Goal: Information Seeking & Learning: Compare options

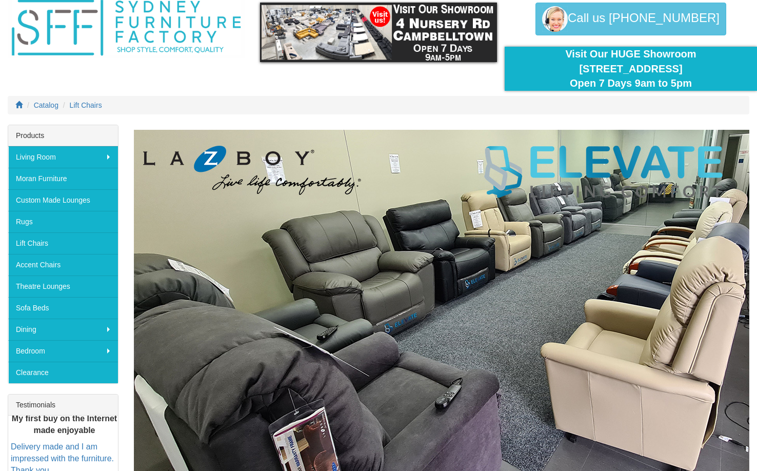
scroll to position [103, 0]
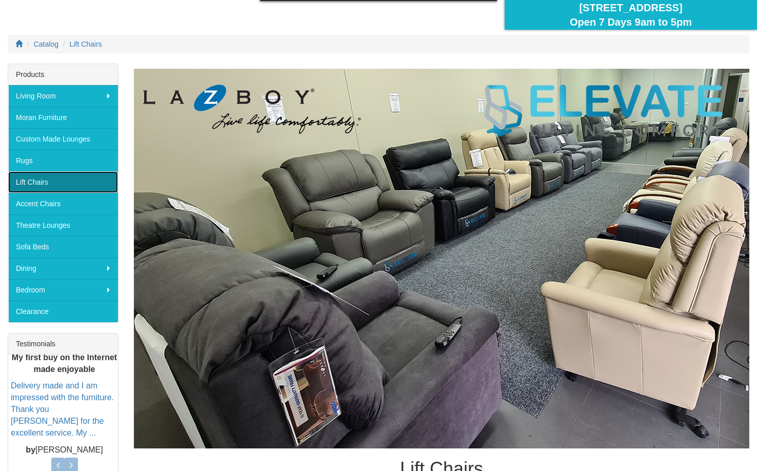
click at [51, 180] on link "Lift Chairs" at bounding box center [63, 182] width 110 height 22
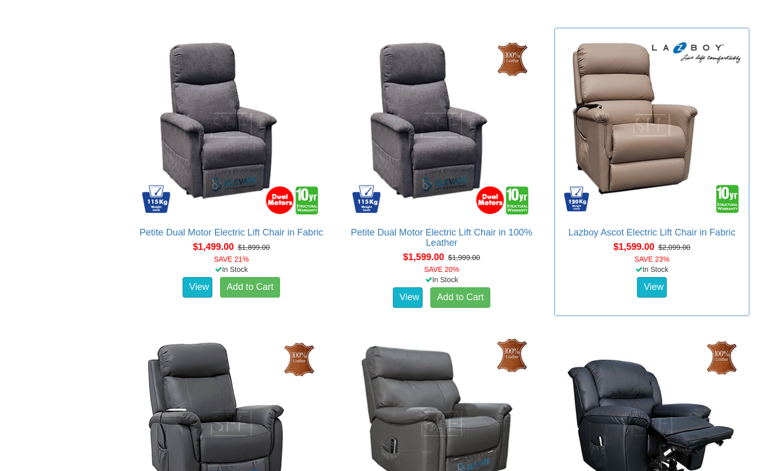
scroll to position [975, 0]
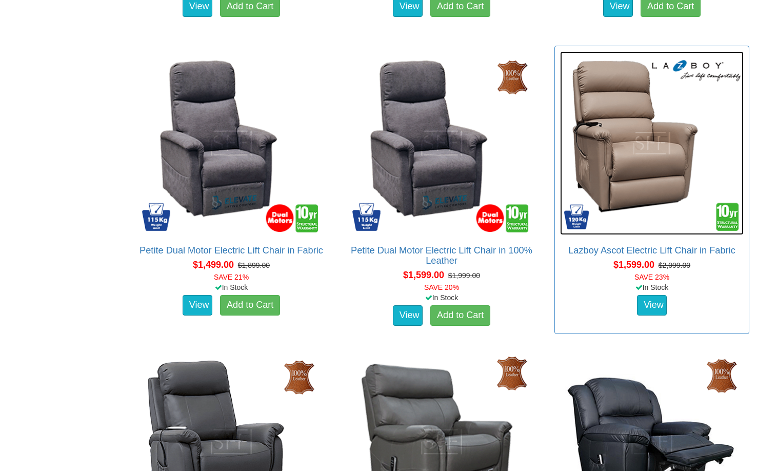
click at [644, 154] on img at bounding box center [652, 143] width 184 height 184
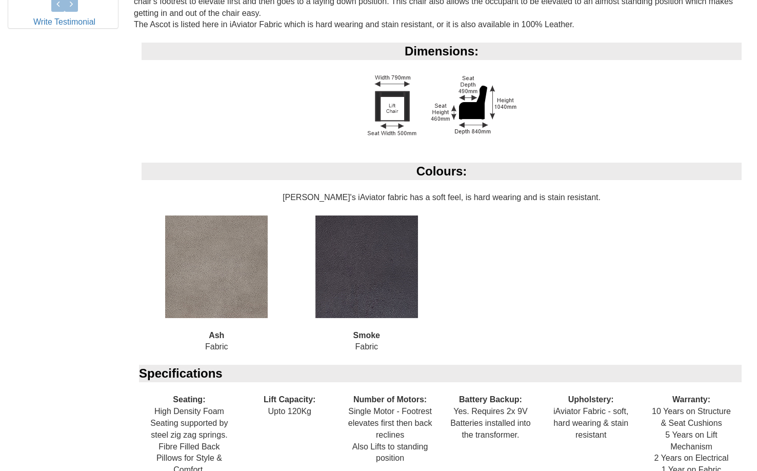
scroll to position [564, 0]
click at [376, 277] on img at bounding box center [367, 266] width 103 height 103
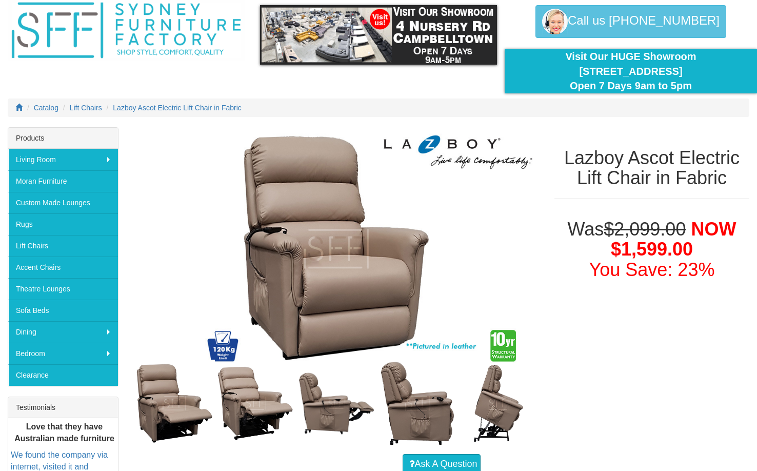
scroll to position [0, 0]
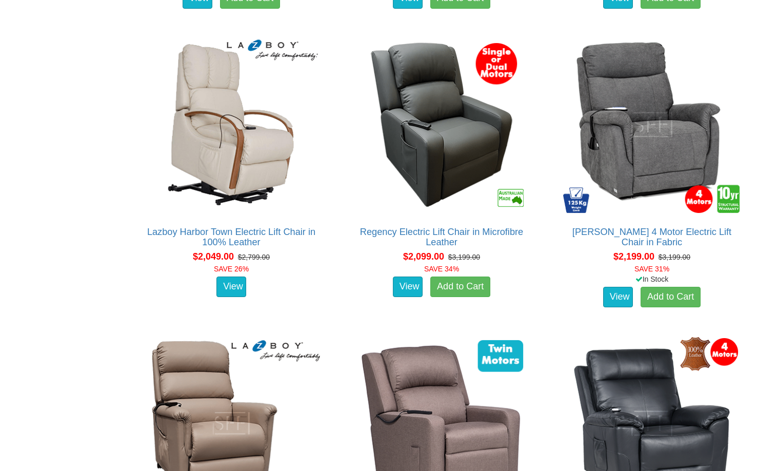
scroll to position [1539, 0]
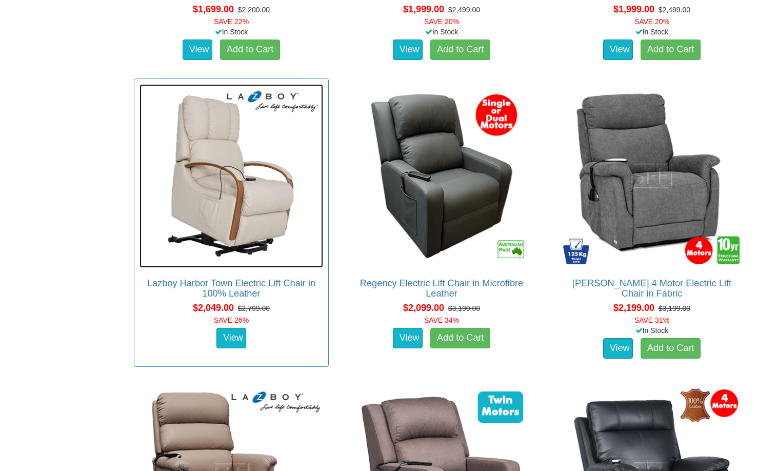
click at [232, 204] on img at bounding box center [232, 176] width 184 height 184
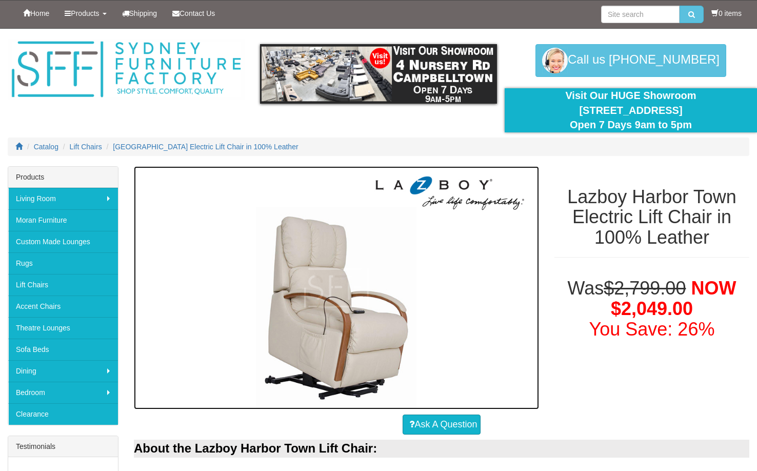
click at [359, 305] on img at bounding box center [336, 287] width 405 height 243
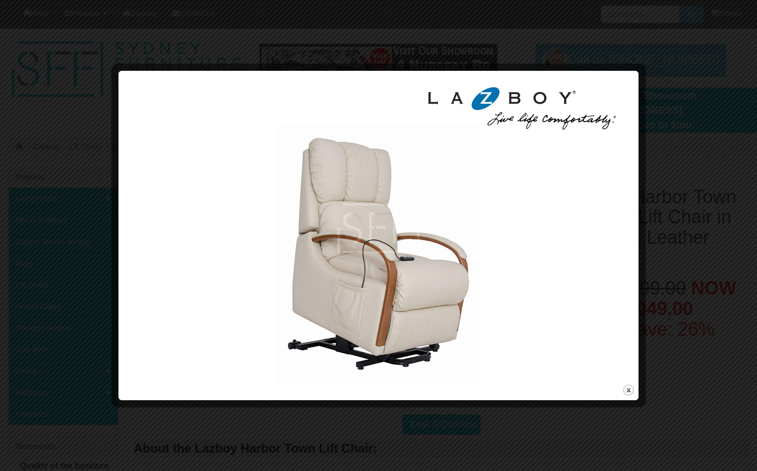
click at [691, 118] on div at bounding box center [378, 235] width 757 height 471
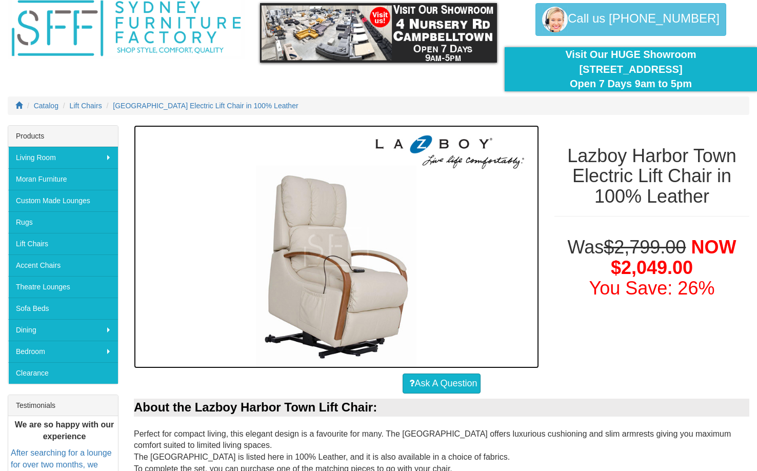
scroll to position [44, 0]
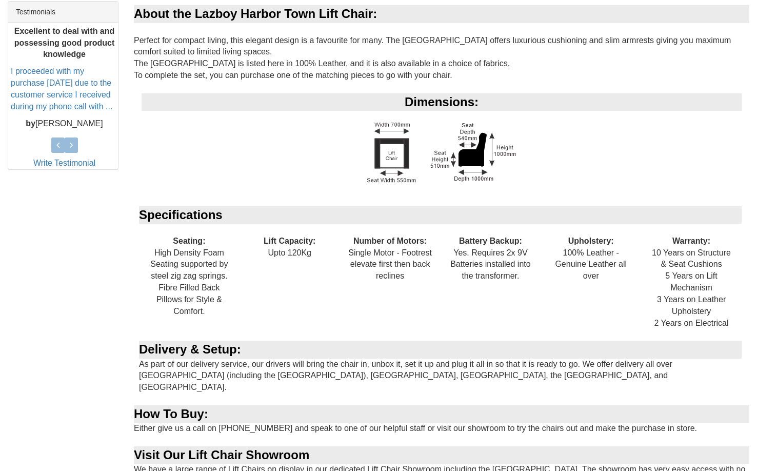
scroll to position [437, 0]
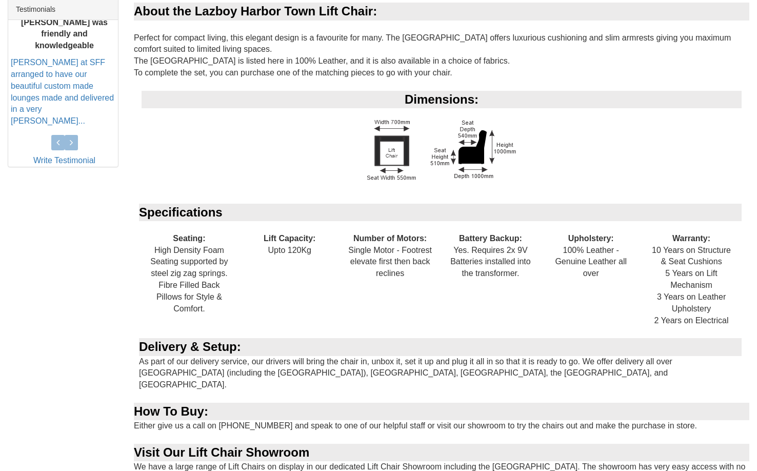
click at [106, 347] on div "Lazboy Harbor Town Electric Lift Chair in 100% Leather Was $2,799.00 NOW $2,049…" at bounding box center [378, 113] width 757 height 768
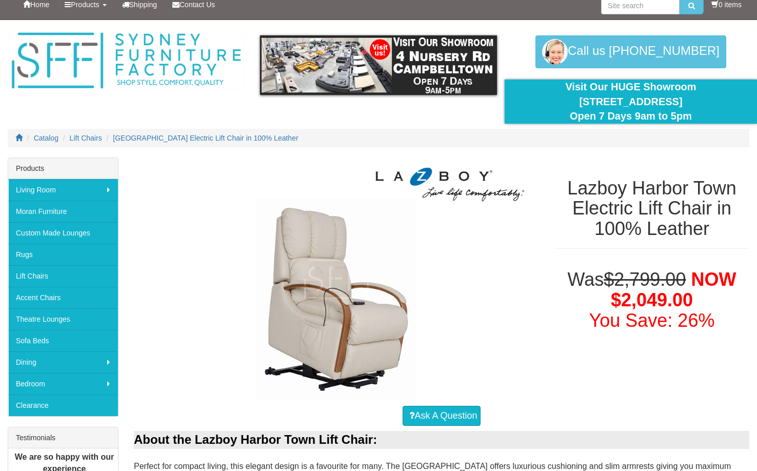
scroll to position [0, 0]
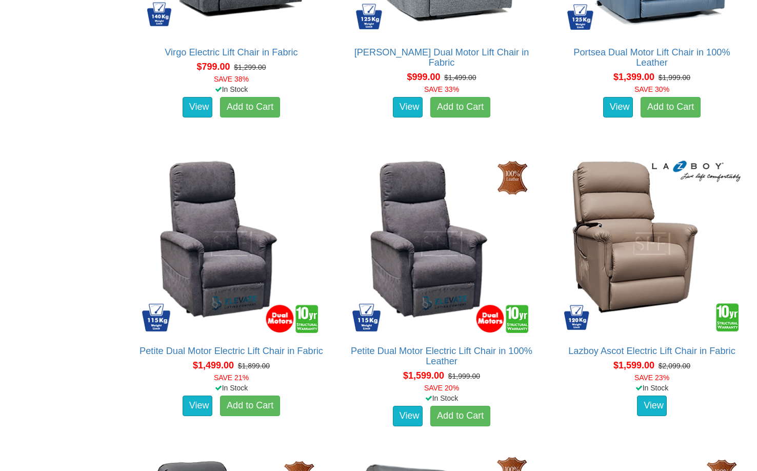
scroll to position [872, 0]
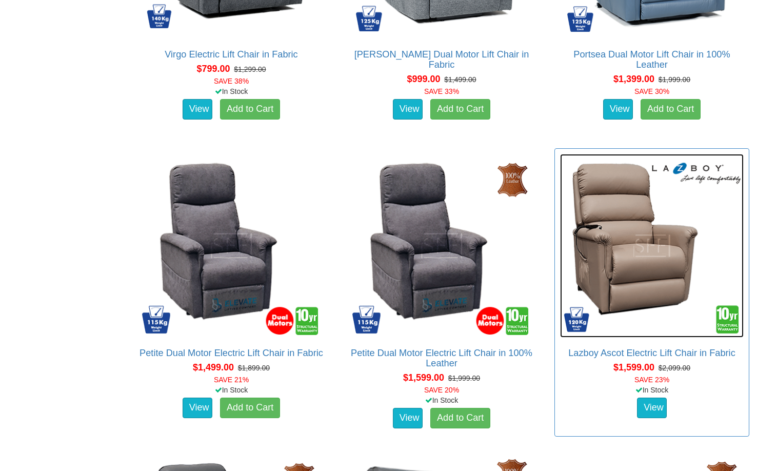
click at [645, 264] on img at bounding box center [652, 246] width 184 height 184
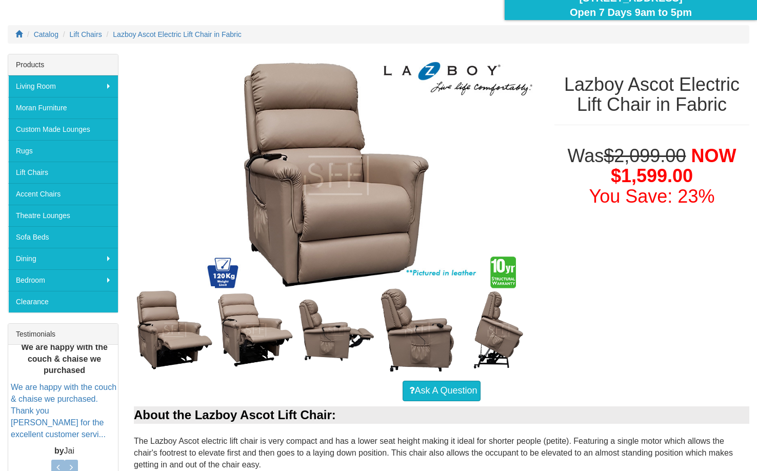
scroll to position [103, 0]
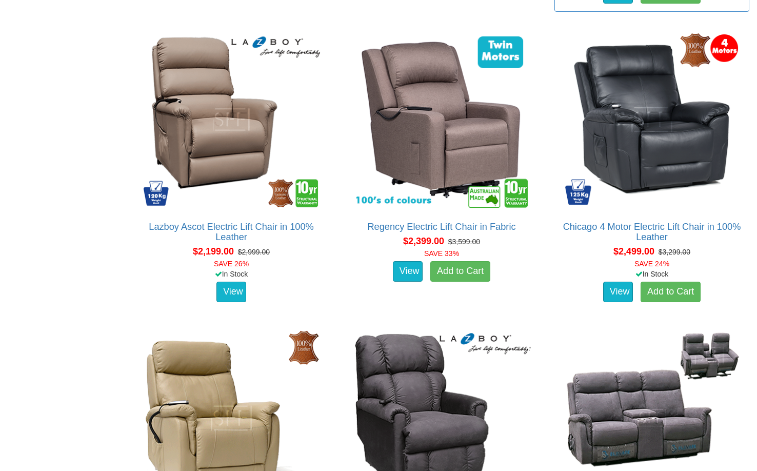
scroll to position [1899, 0]
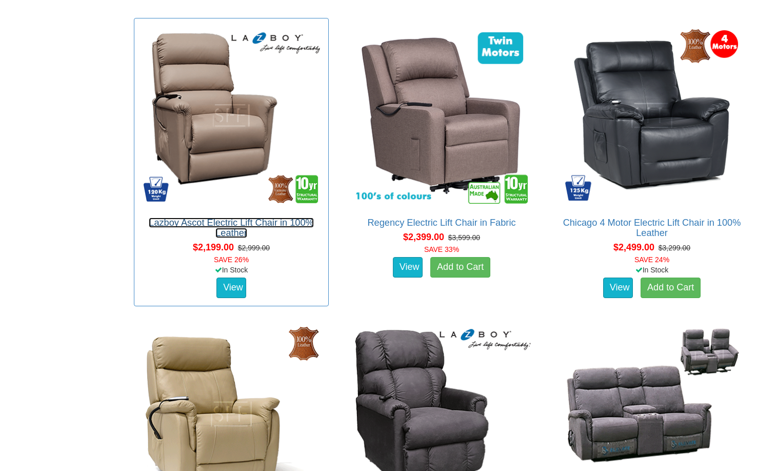
click at [233, 223] on link "Lazboy Ascot Electric Lift Chair in 100% Leather" at bounding box center [231, 228] width 165 height 21
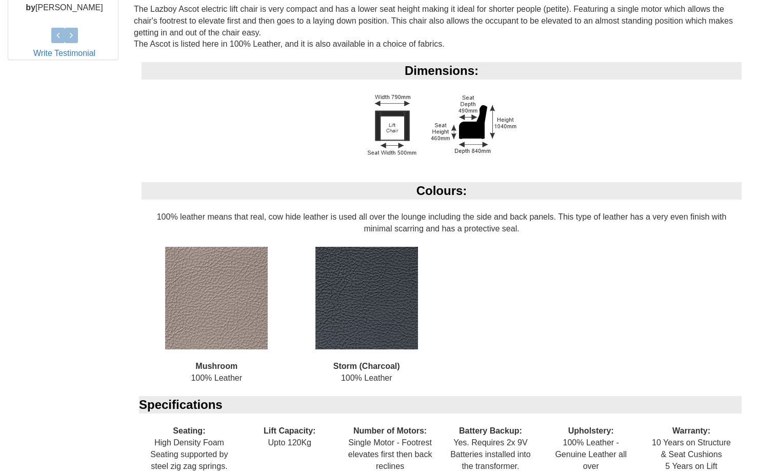
scroll to position [548, 0]
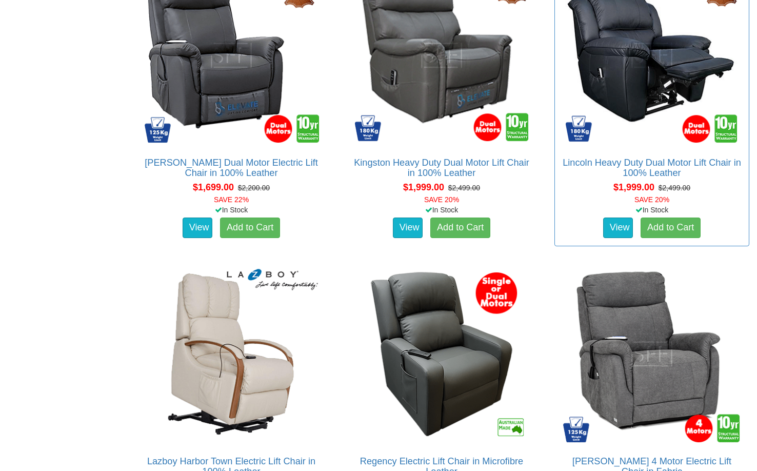
scroll to position [1386, 0]
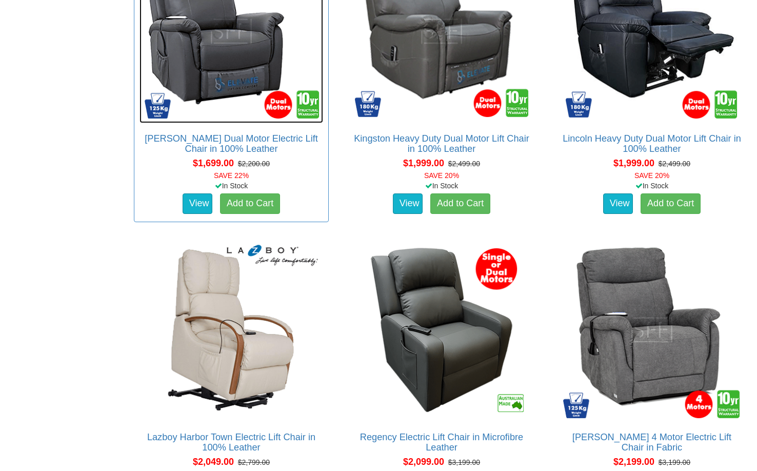
click at [236, 79] on img at bounding box center [232, 31] width 184 height 184
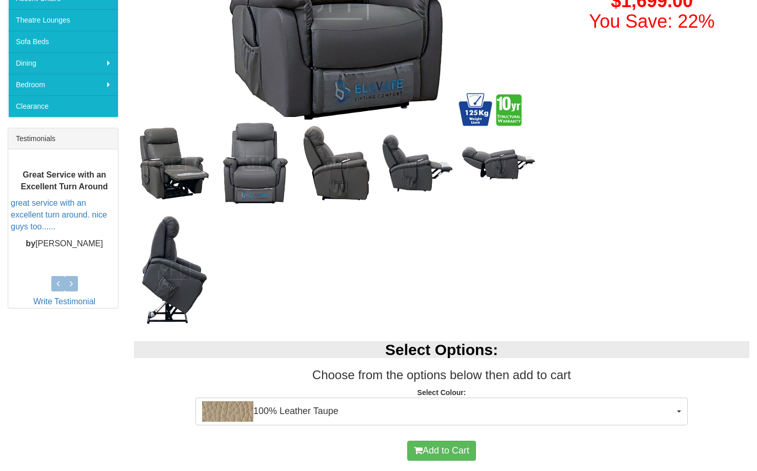
scroll to position [359, 0]
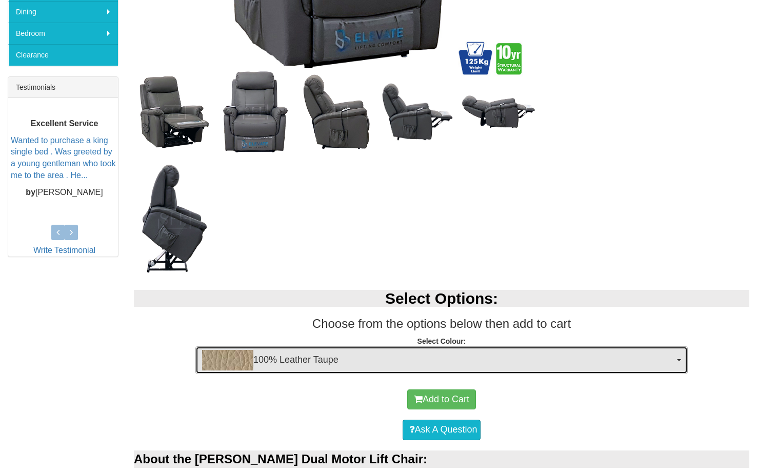
click at [680, 363] on button "100% Leather Taupe" at bounding box center [442, 360] width 493 height 28
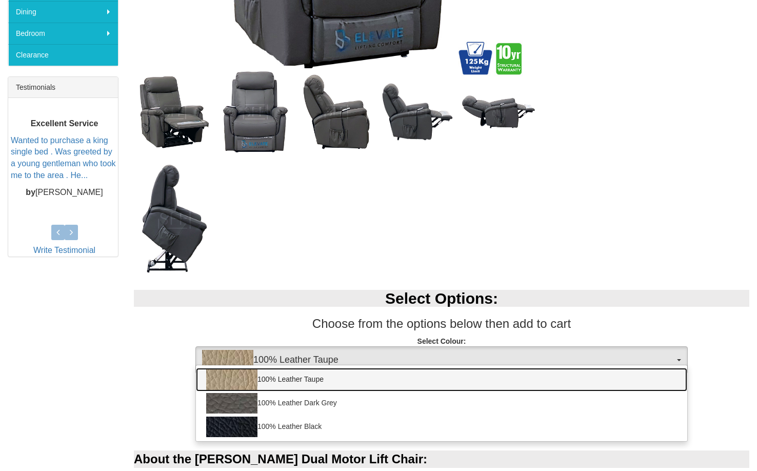
click at [374, 373] on link "100% Leather Taupe" at bounding box center [442, 380] width 492 height 24
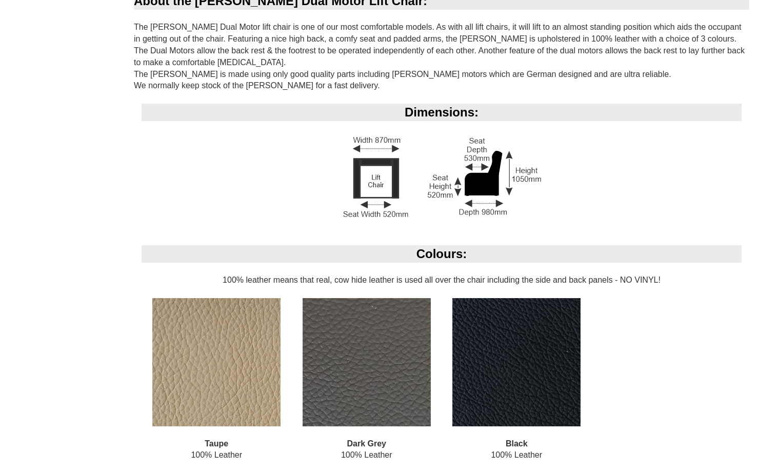
scroll to position [821, 0]
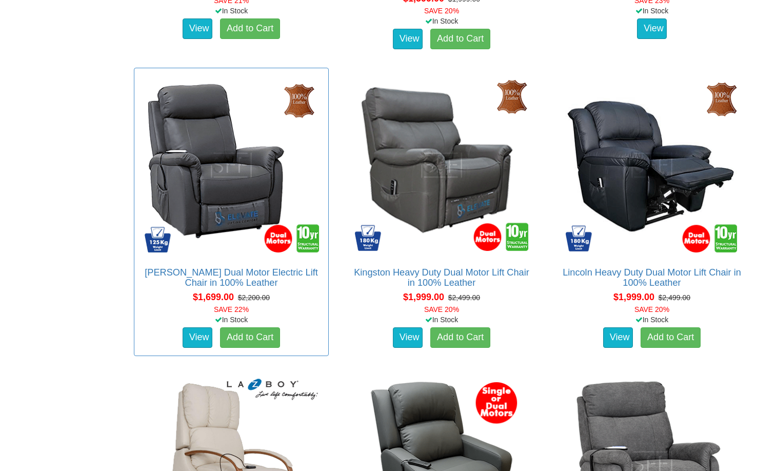
scroll to position [1180, 0]
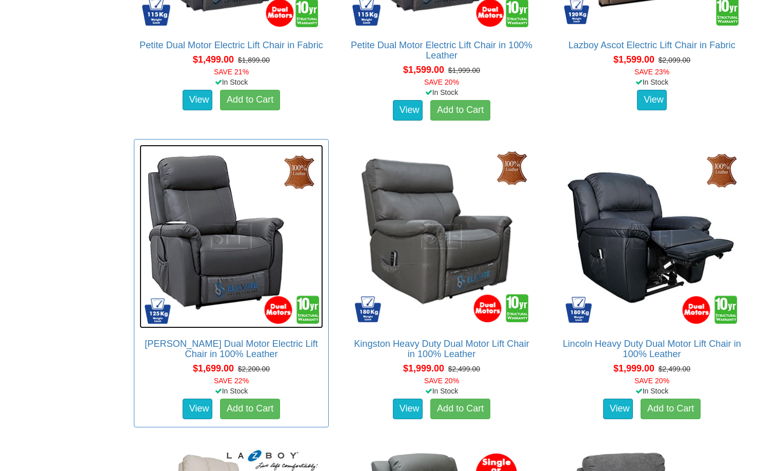
click at [224, 263] on img at bounding box center [232, 237] width 184 height 184
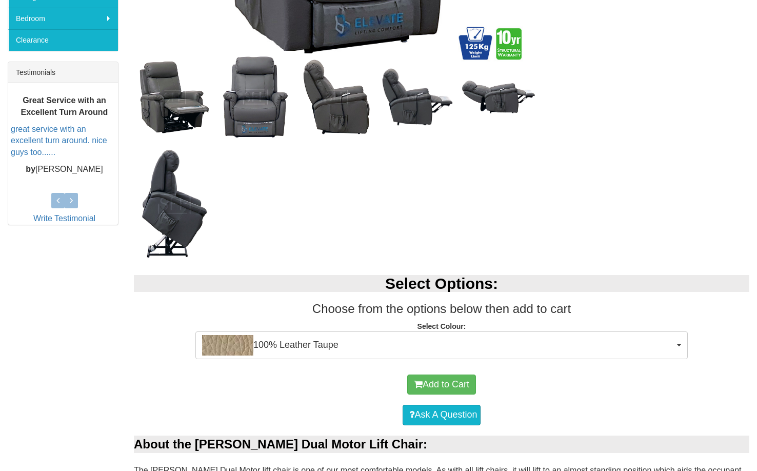
scroll to position [462, 0]
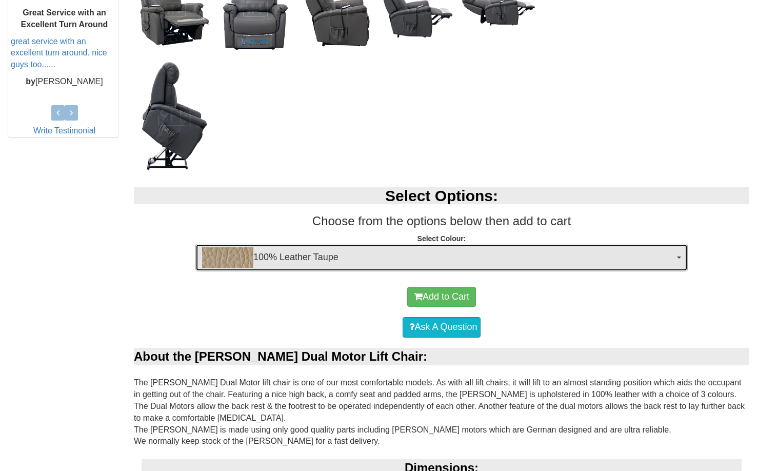
click at [245, 260] on img "button" at bounding box center [227, 257] width 51 height 21
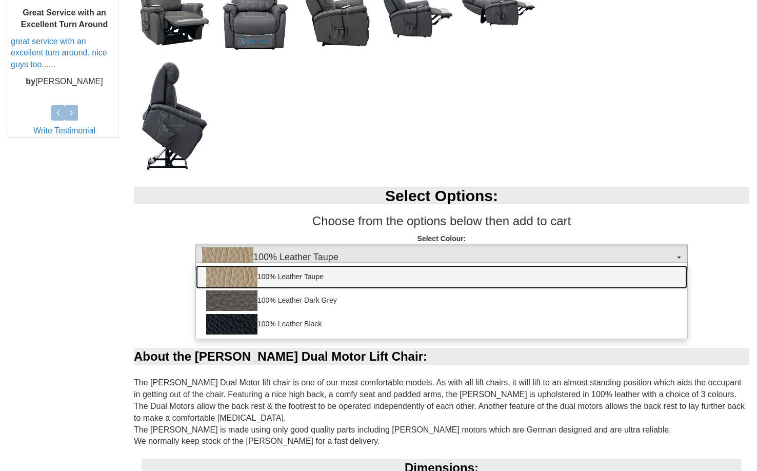
click at [246, 277] on img at bounding box center [231, 277] width 51 height 21
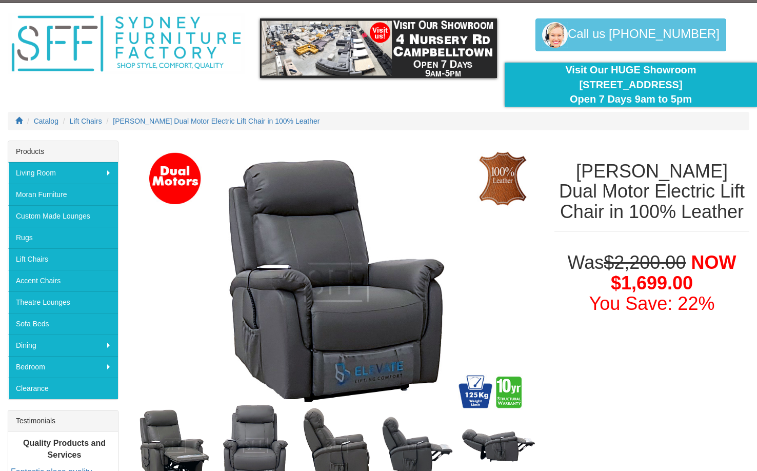
scroll to position [0, 0]
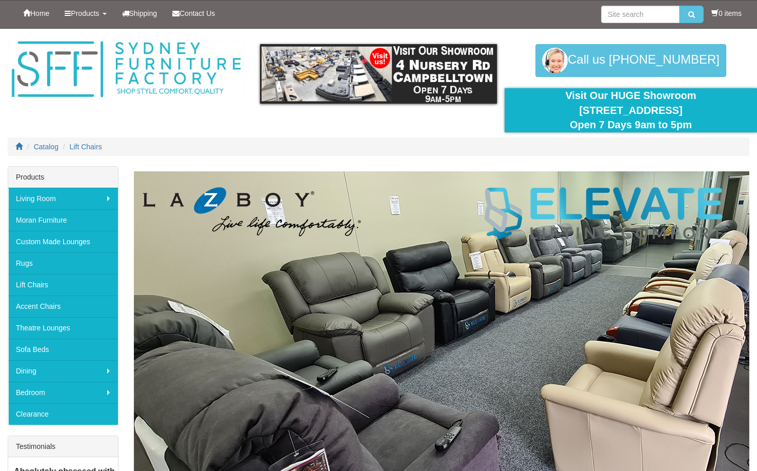
scroll to position [1180, 0]
